Goal: Transaction & Acquisition: Purchase product/service

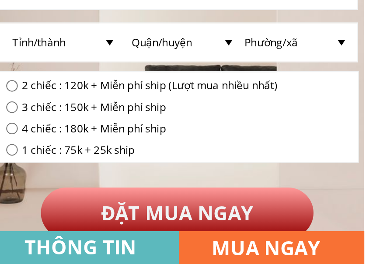
scroll to position [2427, 0]
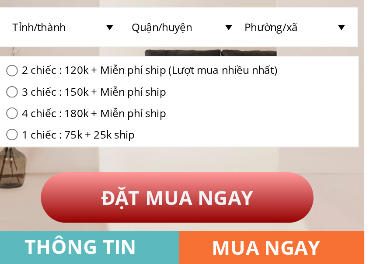
click at [120, 219] on p "ĐẶT MUA NGAY" at bounding box center [187, 231] width 134 height 25
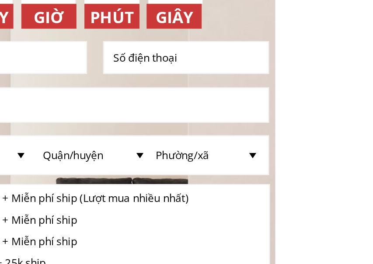
click at [98, 92] on div at bounding box center [142, 100] width 89 height 17
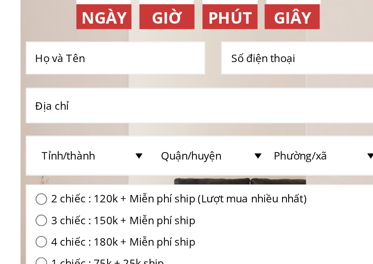
click at [100, 92] on input "text" at bounding box center [142, 100] width 84 height 16
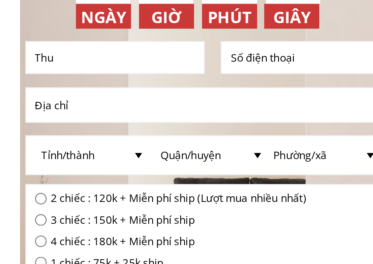
type input "Thu"
click at [197, 92] on input "tel" at bounding box center [235, 99] width 77 height 15
type input "0938452757"
click at [100, 115] on input "text" at bounding box center [186, 123] width 173 height 17
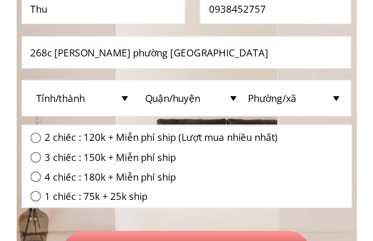
scroll to position [2455, 0]
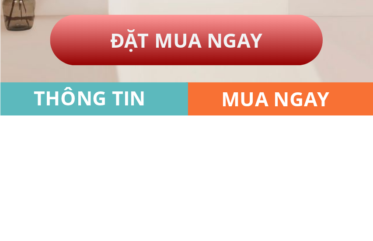
type input "268c [PERSON_NAME] phường [GEOGRAPHIC_DATA]"
click at [120, 192] on p "ĐẶT MUA NGAY" at bounding box center [187, 204] width 134 height 25
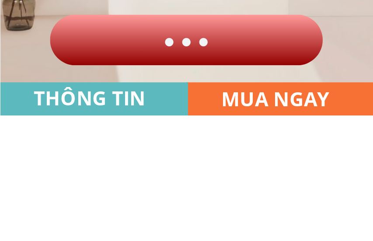
scroll to position [2517, 0]
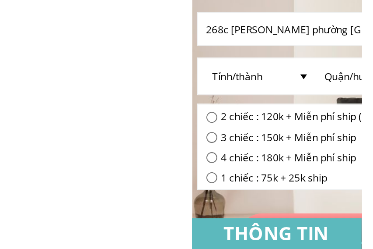
scroll to position [2402, 0]
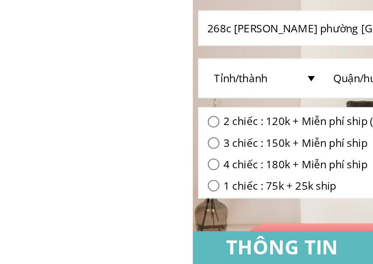
click at [98, 187] on div "2 chiếc : 120k + Miễn phí ship (Lượt mua nhiều nhất) 3 chiếc : 150k + Miễn phí …" at bounding box center [187, 210] width 178 height 47
click at [104, 191] on input "radio" at bounding box center [105, 194] width 6 height 6
radio input "true"
